Goal: Task Accomplishment & Management: Complete application form

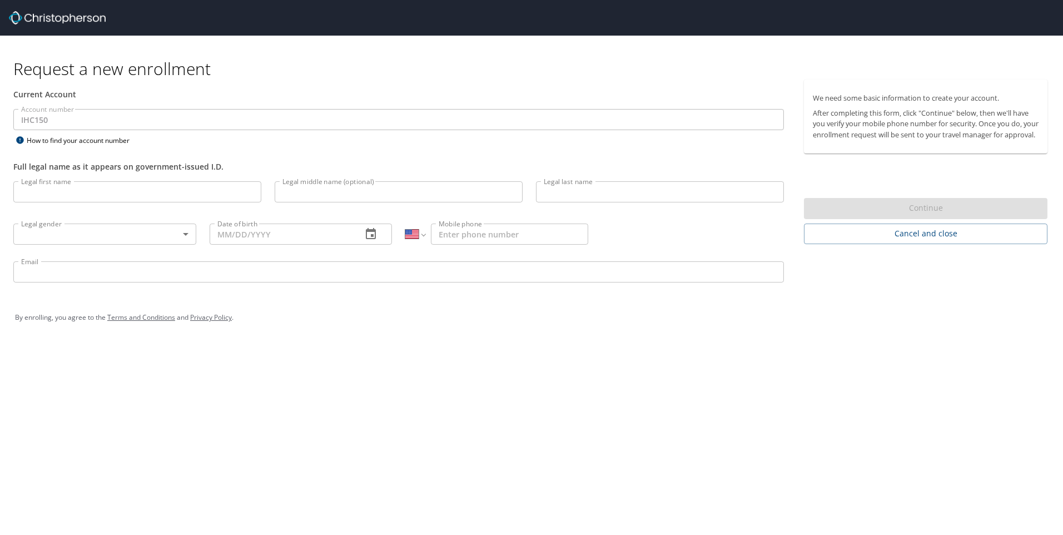
select select "US"
click at [130, 186] on input "Legal first name" at bounding box center [137, 191] width 248 height 21
type input "[PERSON_NAME]"
click at [142, 237] on body "Request a new enrollment Current Account Account number IHC150 Account number H…" at bounding box center [531, 267] width 1063 height 535
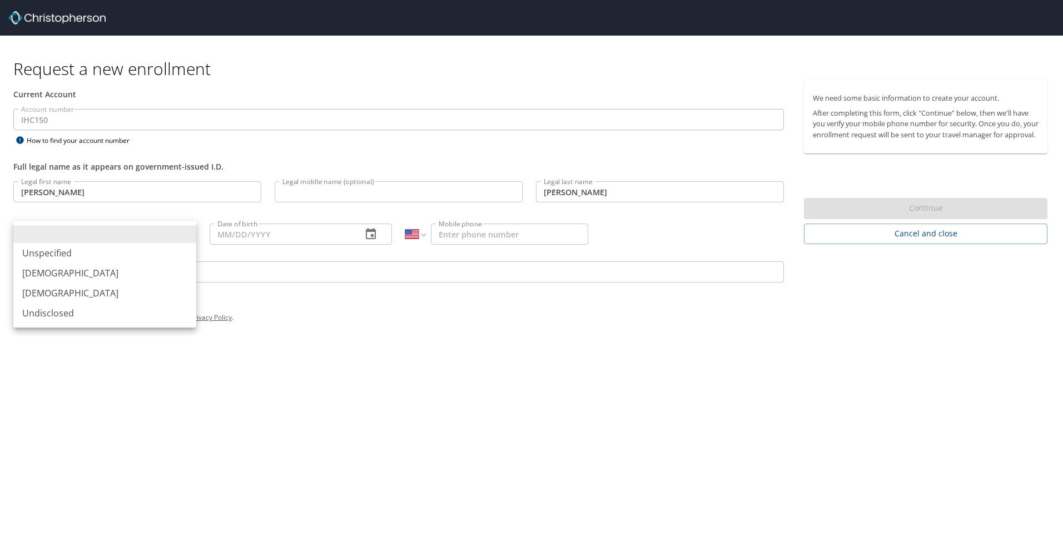
click at [53, 293] on li "[DEMOGRAPHIC_DATA]" at bounding box center [104, 293] width 183 height 20
type input "[DEMOGRAPHIC_DATA]"
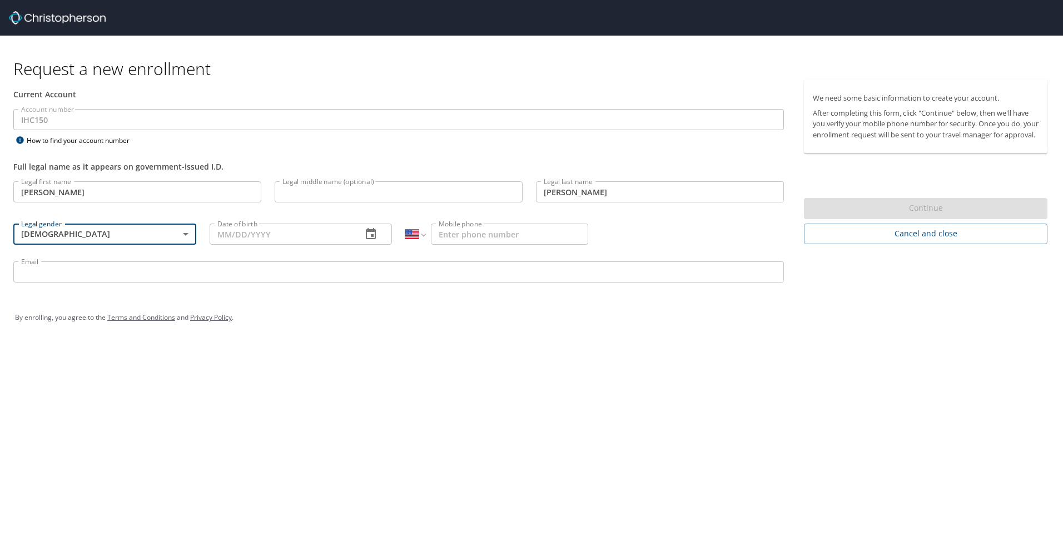
click at [233, 234] on input "Date of birth" at bounding box center [282, 234] width 144 height 21
type input "[DATE]"
type input "[PHONE_NUMBER]"
click at [90, 278] on input "Email" at bounding box center [398, 271] width 771 height 21
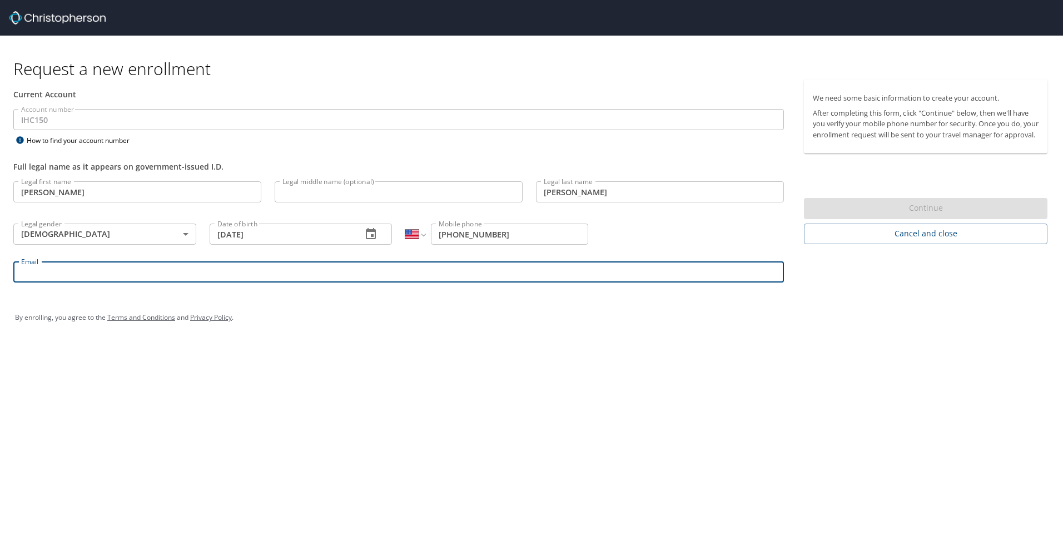
type input "[PERSON_NAME][EMAIL_ADDRESS][PERSON_NAME][DOMAIN_NAME]"
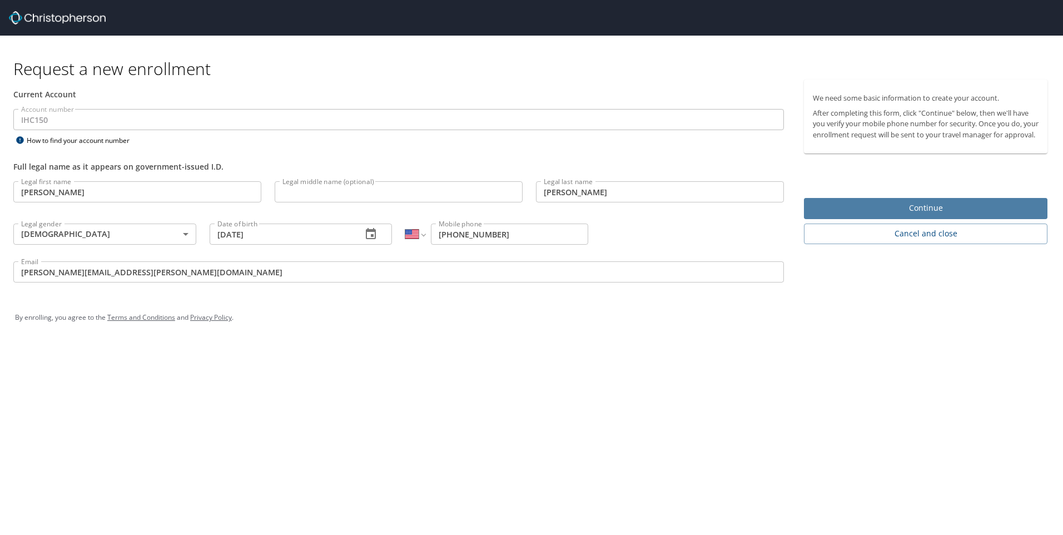
click at [971, 215] on span "Continue" at bounding box center [926, 208] width 226 height 14
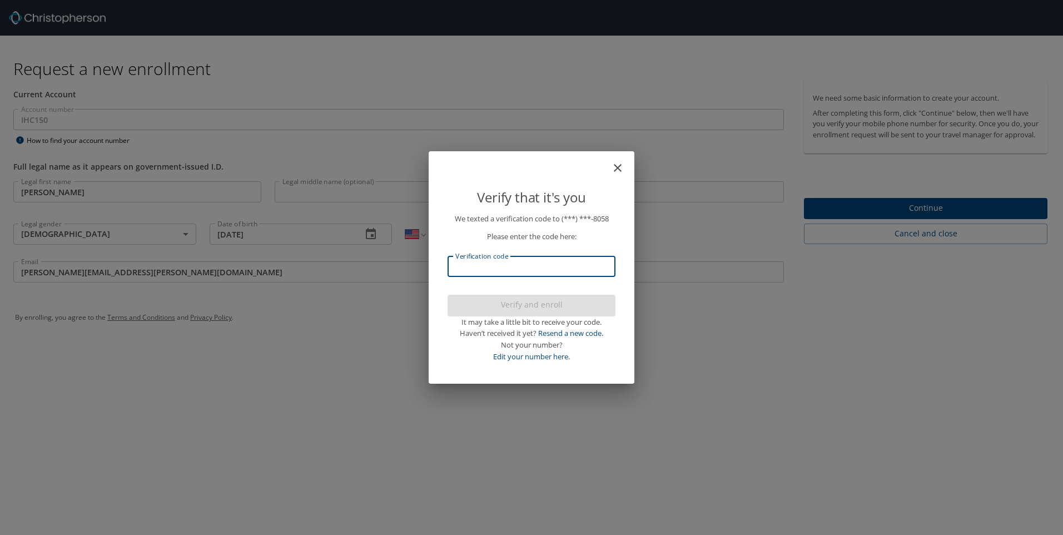
click at [551, 275] on input "Verification code" at bounding box center [532, 266] width 168 height 21
type input "837498"
click at [576, 300] on span "Verify and enroll" at bounding box center [532, 305] width 150 height 14
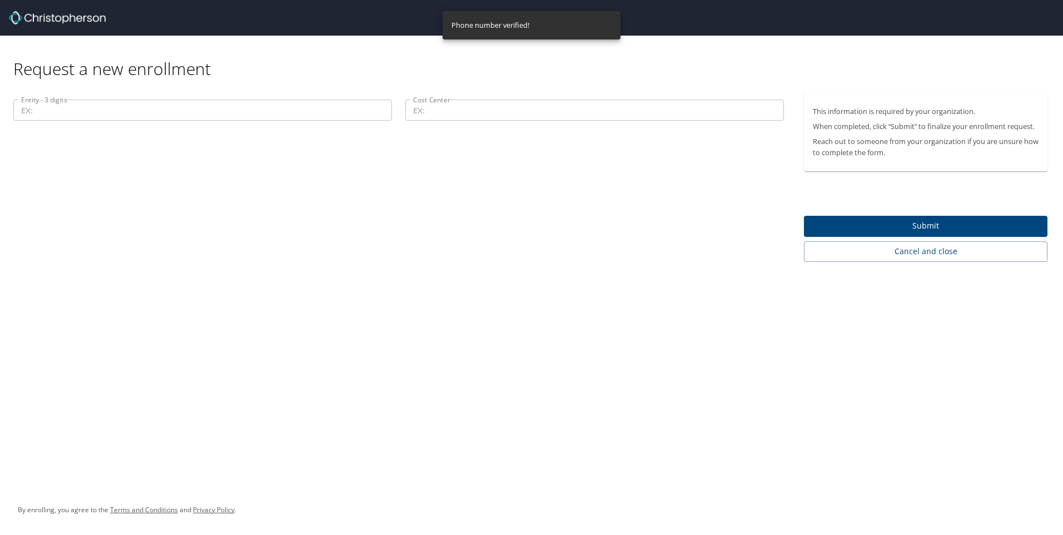
click at [87, 117] on input "Entity - 3 digits" at bounding box center [202, 110] width 379 height 21
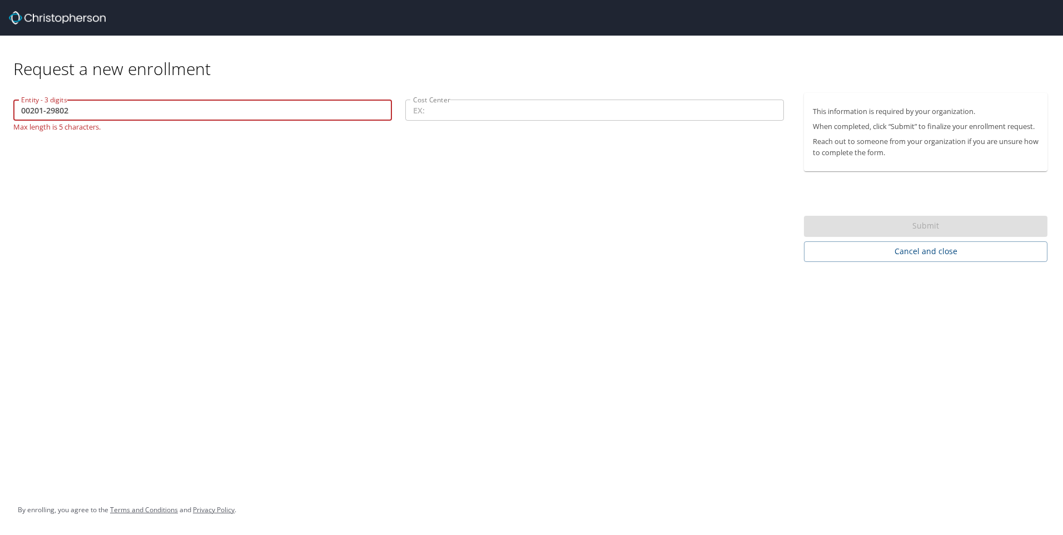
type input "00201-29802"
click at [428, 161] on div "Entity - 3 digits 00201-29802 Entity - 3 digits Max length is 5 characters. Cos…" at bounding box center [398, 177] width 797 height 169
click at [461, 114] on input "Cost Center" at bounding box center [594, 110] width 379 height 21
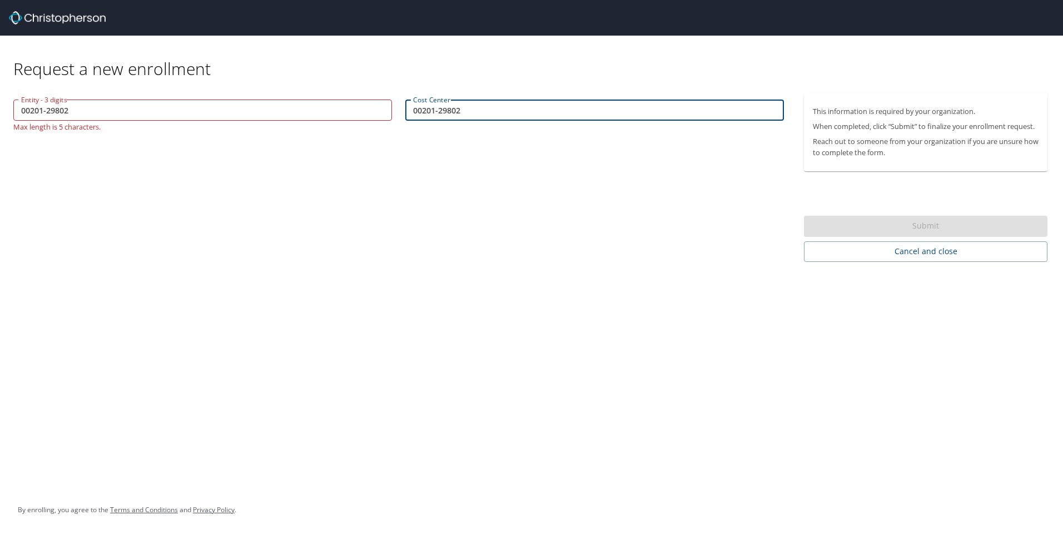
click at [589, 403] on div "Request a new enrollment Entity - 3 digits 00201-29802 Entity - 3 digits Max le…" at bounding box center [531, 267] width 1063 height 535
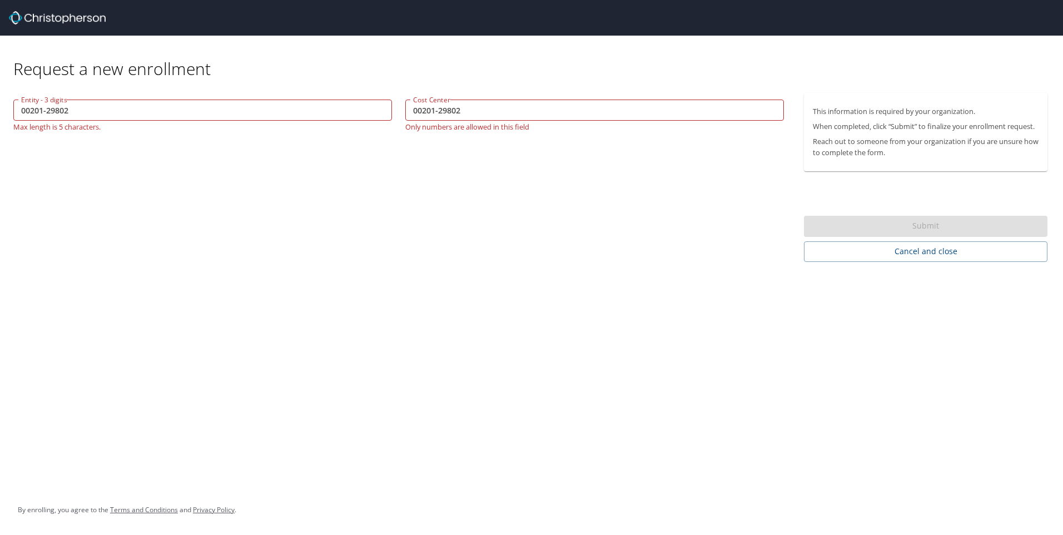
drag, startPoint x: 866, startPoint y: 361, endPoint x: 764, endPoint y: 308, distance: 115.4
click at [866, 360] on div "Request a new enrollment Entity - 3 digits 00201-29802 Entity - 3 digits Max le…" at bounding box center [531, 267] width 1063 height 535
click at [439, 111] on input "00201-29802" at bounding box center [594, 110] width 379 height 21
type input "0020129802"
click at [46, 107] on input "00201-29802" at bounding box center [202, 110] width 379 height 21
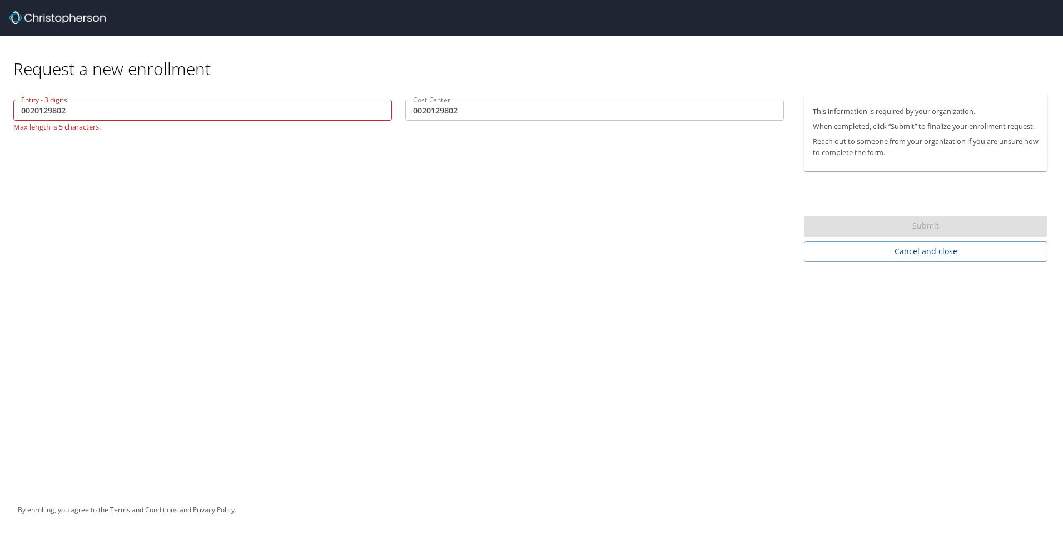
drag, startPoint x: 298, startPoint y: 220, endPoint x: 323, endPoint y: 221, distance: 25.6
click at [298, 220] on div "Entity - 3 digits 0020129802 Entity - 3 digits Max length is 5 characters. Cost…" at bounding box center [398, 177] width 797 height 169
click at [77, 109] on input "0020129802" at bounding box center [202, 110] width 379 height 21
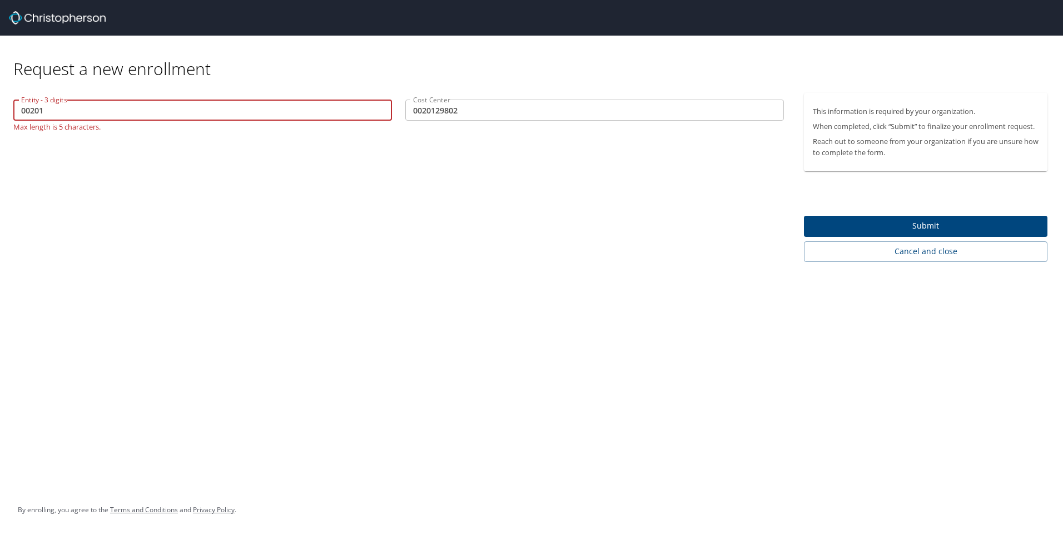
type input "00201"
click at [277, 201] on div "Entity - 3 digits 00201 Entity - 3 digits Max length is 5 characters. Cost Cent…" at bounding box center [398, 177] width 797 height 169
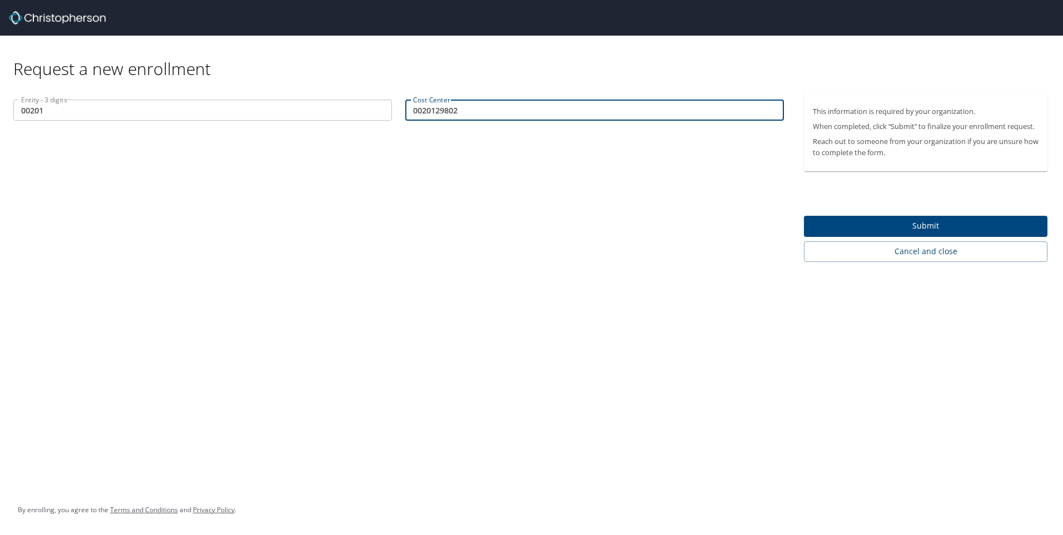
click at [526, 117] on input "0020129802" at bounding box center [594, 110] width 379 height 21
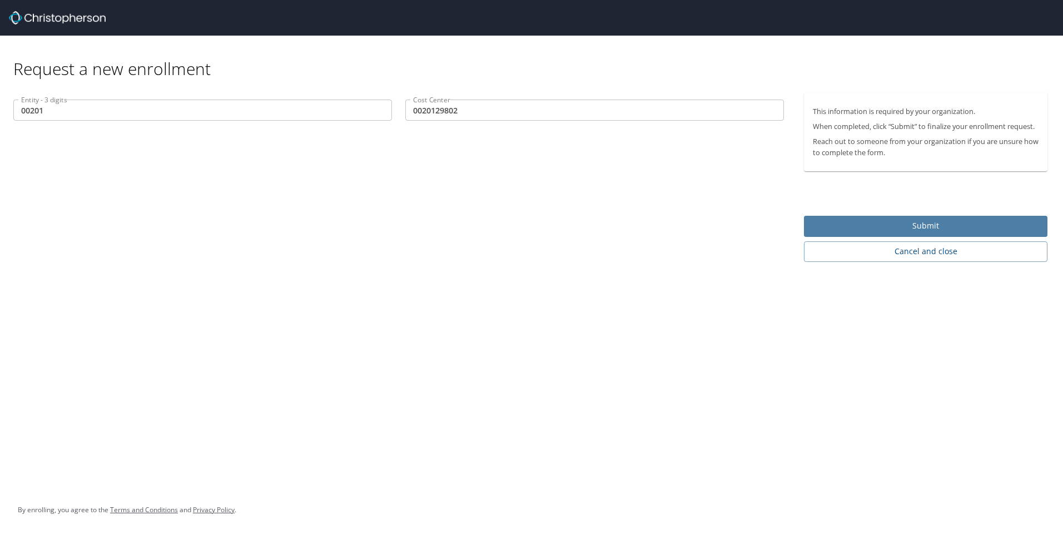
click at [878, 230] on span "Submit" at bounding box center [926, 226] width 226 height 14
